Goal: Navigation & Orientation: Find specific page/section

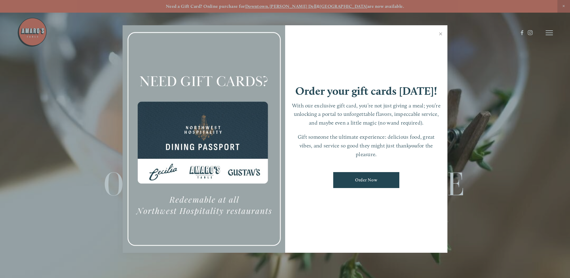
click at [439, 33] on link "Close" at bounding box center [441, 34] width 12 height 17
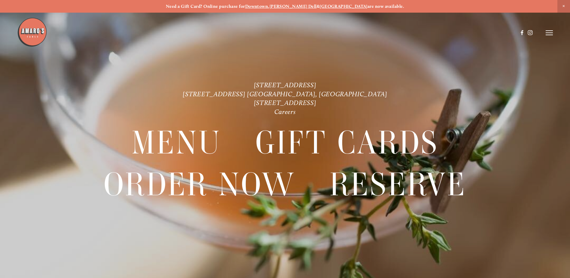
click at [552, 34] on icon at bounding box center [549, 32] width 7 height 5
click at [466, 32] on span "Visit" at bounding box center [469, 33] width 10 height 6
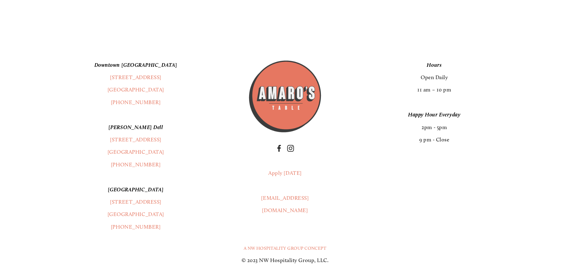
scroll to position [1619, 0]
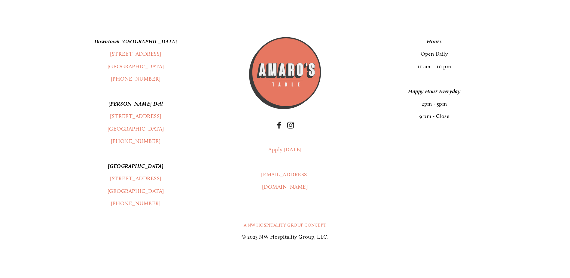
scroll to position [667, 0]
